Goal: Task Accomplishment & Management: Manage account settings

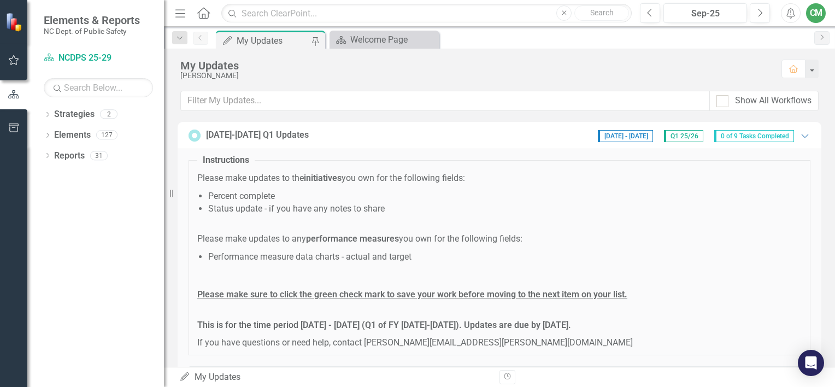
scroll to position [55, 0]
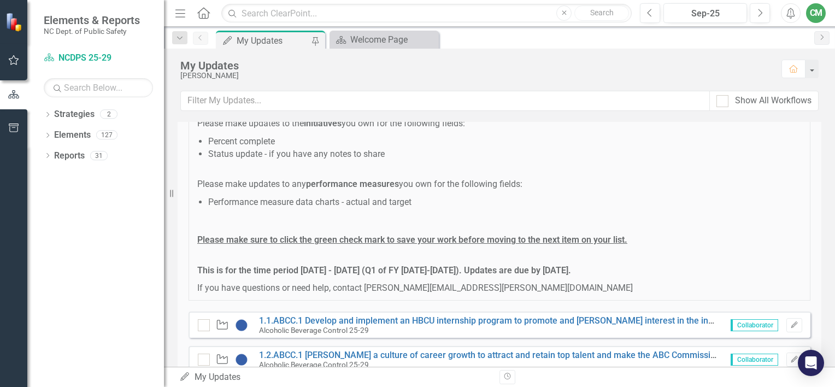
click at [260, 36] on div "My Updates" at bounding box center [273, 41] width 72 height 14
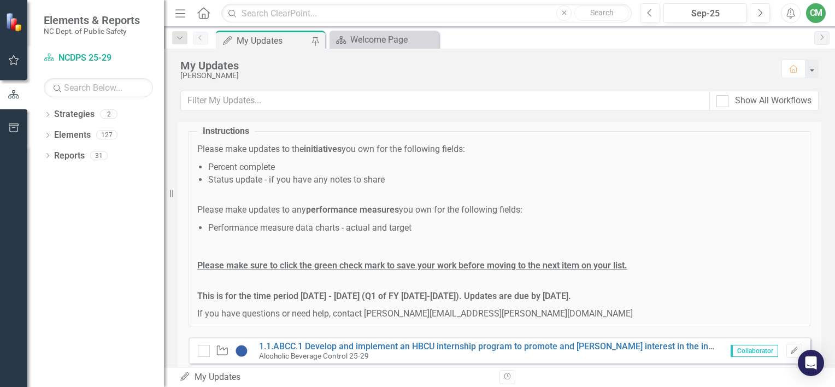
scroll to position [0, 0]
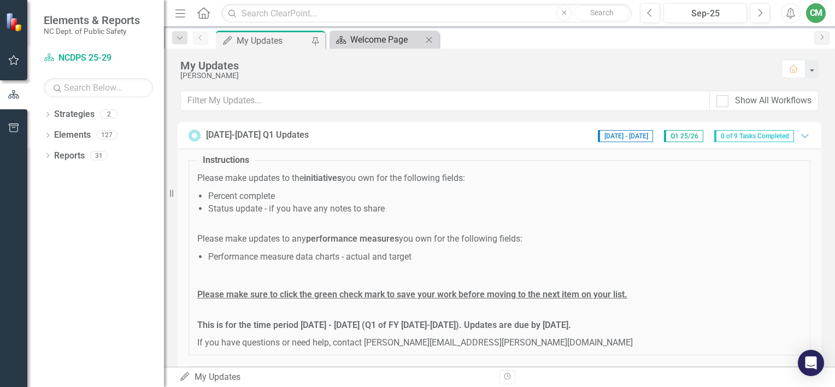
click at [400, 38] on div "Welcome Page" at bounding box center [386, 40] width 72 height 14
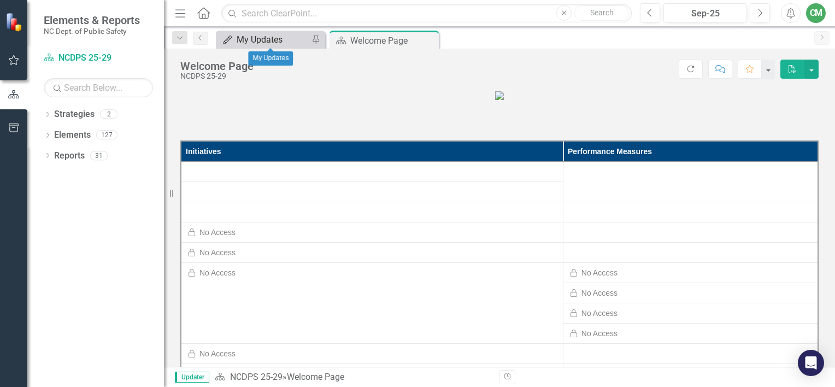
click at [269, 42] on div "My Updates" at bounding box center [273, 40] width 72 height 14
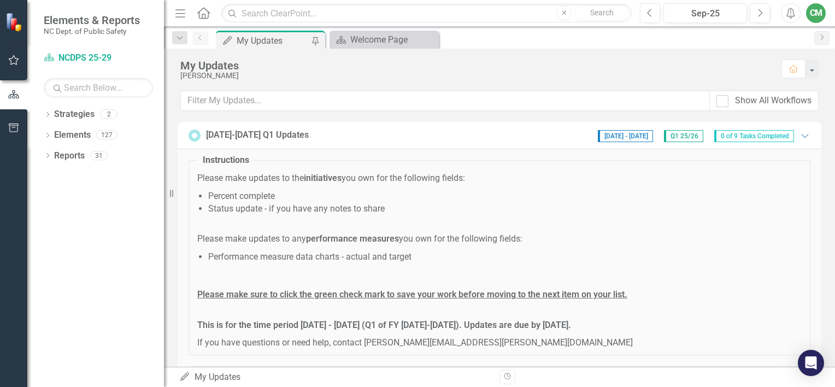
click at [726, 138] on span "0 of 9 Tasks Completed" at bounding box center [755, 136] width 80 height 12
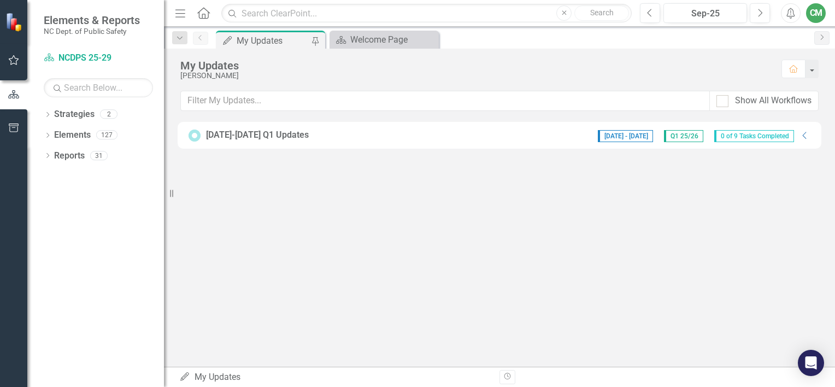
click at [730, 136] on span "0 of 9 Tasks Completed" at bounding box center [755, 136] width 80 height 12
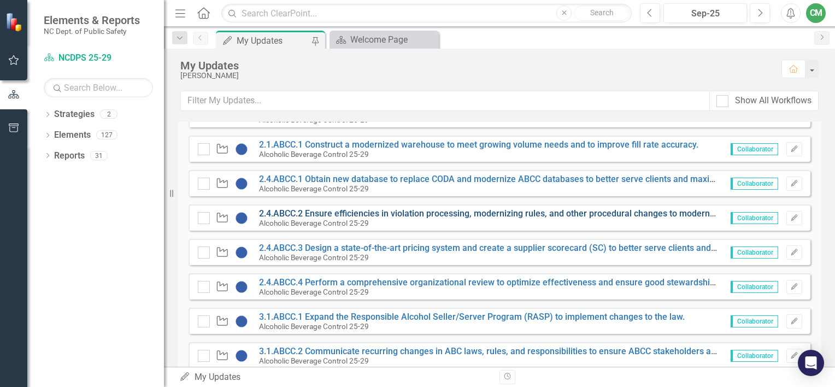
scroll to position [273, 0]
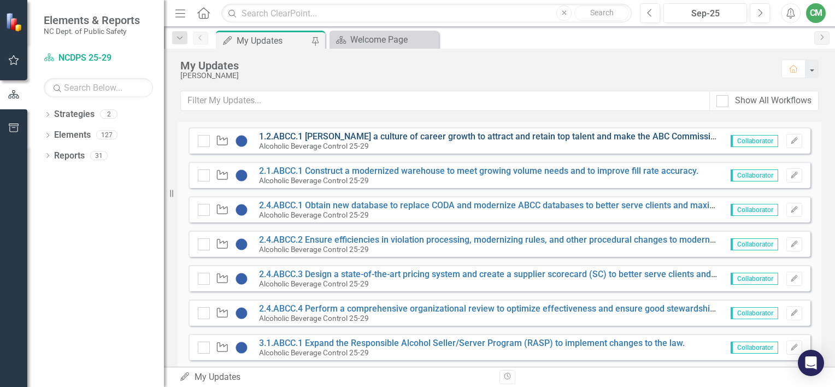
click at [327, 132] on link "1.2.ABCC.1 [PERSON_NAME] a culture of career growth to attract and retain top t…" at bounding box center [541, 136] width 565 height 10
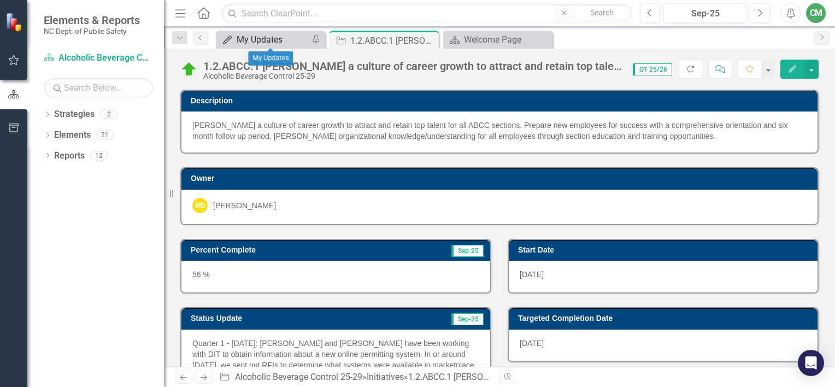
click at [256, 39] on div "My Updates" at bounding box center [273, 40] width 72 height 14
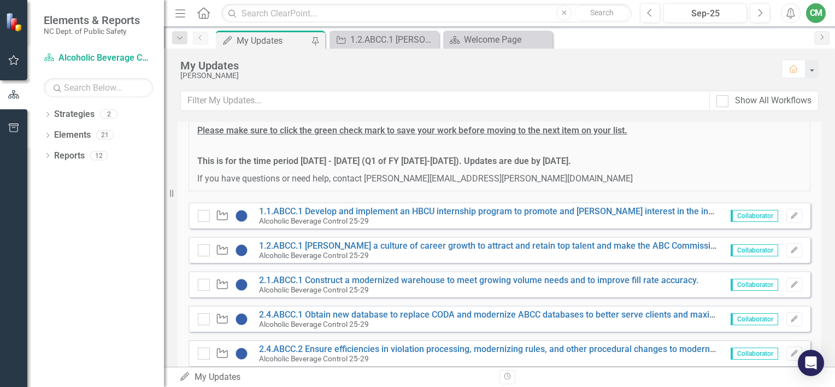
scroll to position [219, 0]
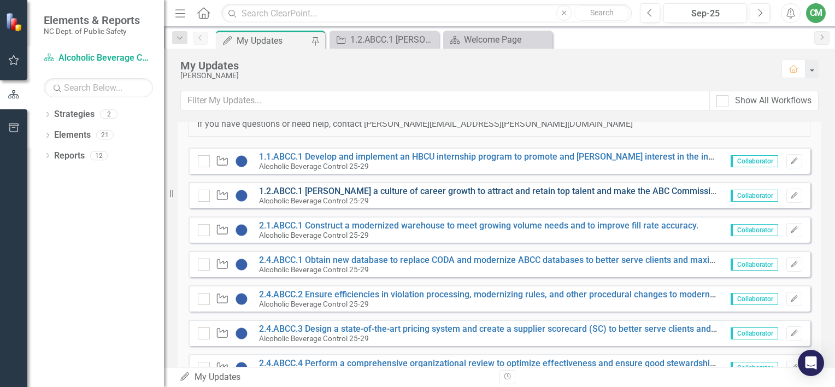
click at [347, 192] on link "1.2.ABCC.1 [PERSON_NAME] a culture of career growth to attract and retain top t…" at bounding box center [541, 191] width 565 height 10
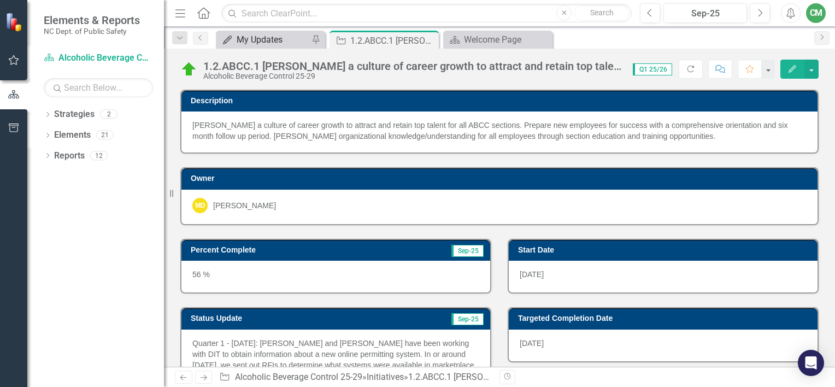
click at [263, 35] on div "My Updates" at bounding box center [273, 40] width 72 height 14
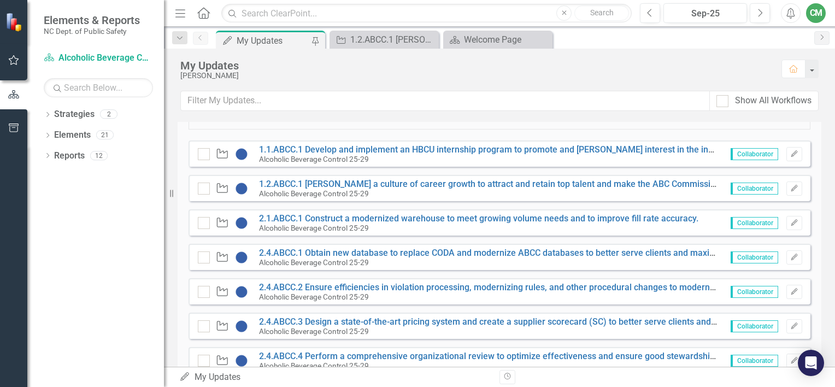
scroll to position [169, 0]
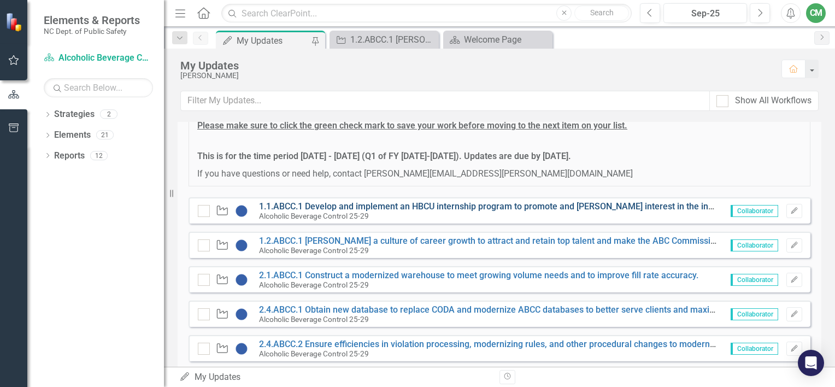
click at [318, 201] on link "1.1.ABCC.1 Develop and implement an HBCU internship program to promote and [PER…" at bounding box center [497, 206] width 476 height 10
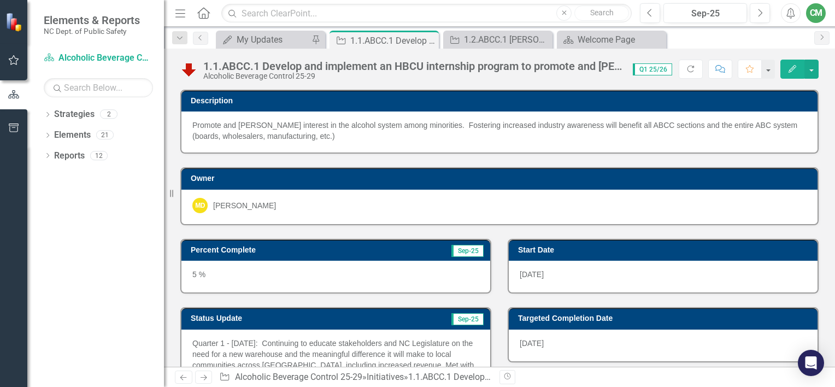
click at [813, 15] on div "CM" at bounding box center [816, 13] width 20 height 20
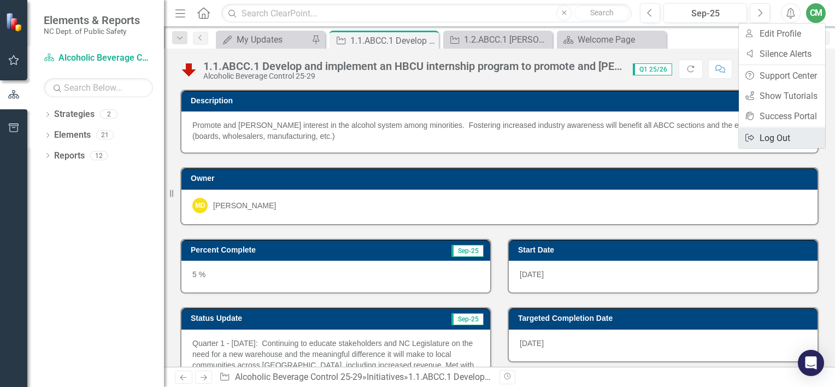
click at [774, 141] on link "Logout Log Out" at bounding box center [782, 138] width 86 height 20
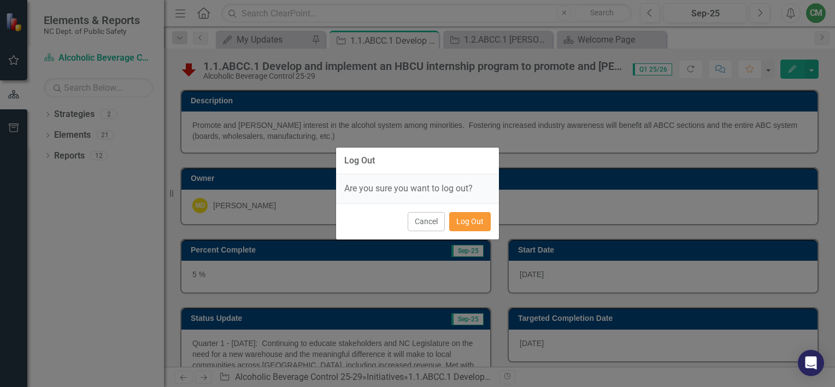
click at [481, 221] on button "Log Out" at bounding box center [470, 221] width 42 height 19
